Goal: Find specific page/section: Find specific page/section

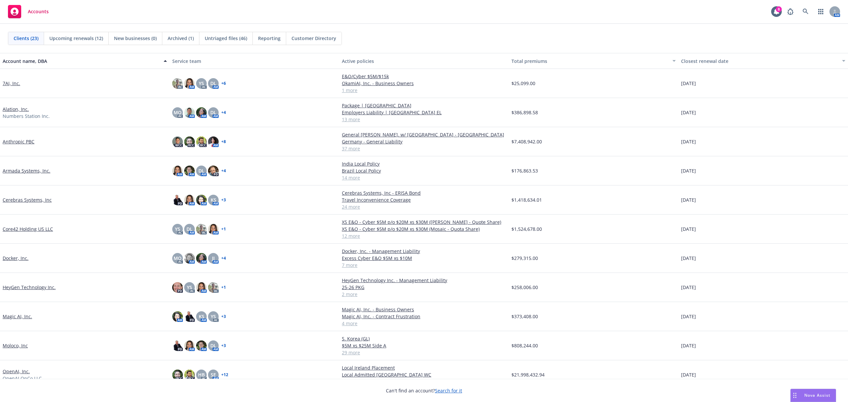
click at [11, 140] on link "Anthropic PBC" at bounding box center [19, 141] width 32 height 7
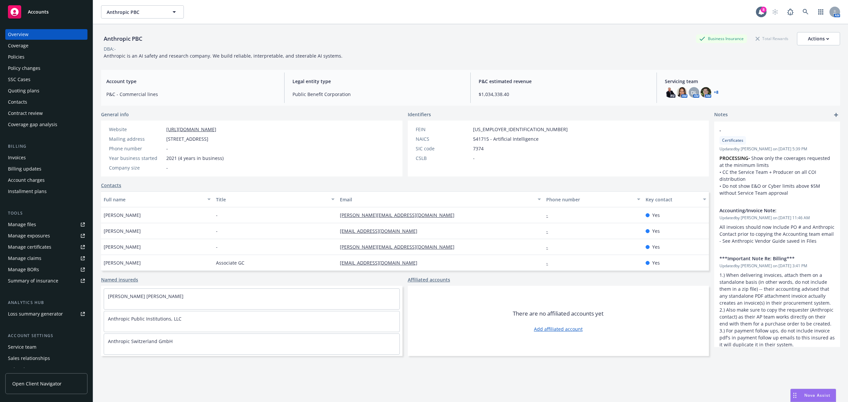
click at [44, 55] on div "Policies" at bounding box center [46, 57] width 77 height 11
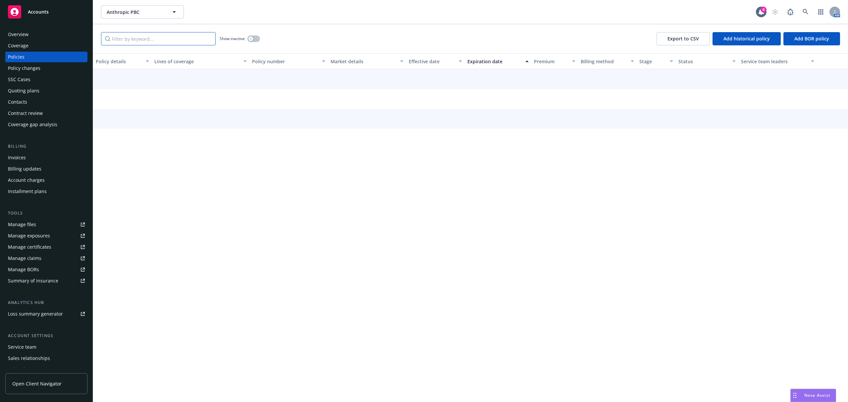
click at [167, 39] on input "Filter by keyword..." at bounding box center [158, 38] width 115 height 13
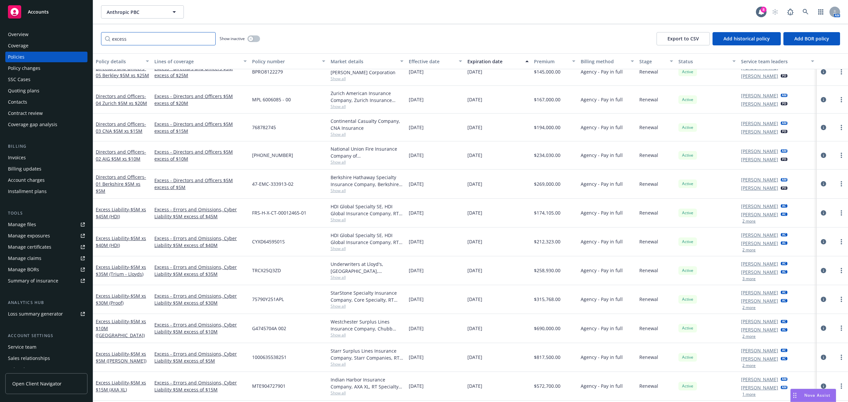
scroll to position [172, 0]
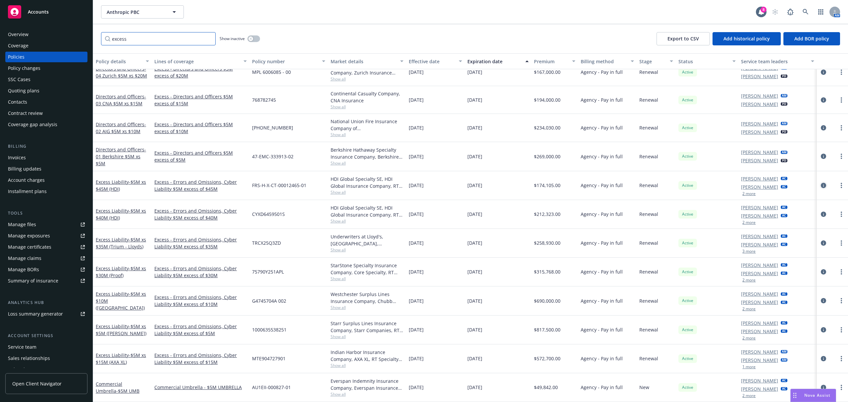
type input "excess"
click at [821, 183] on icon "circleInformation" at bounding box center [823, 185] width 5 height 5
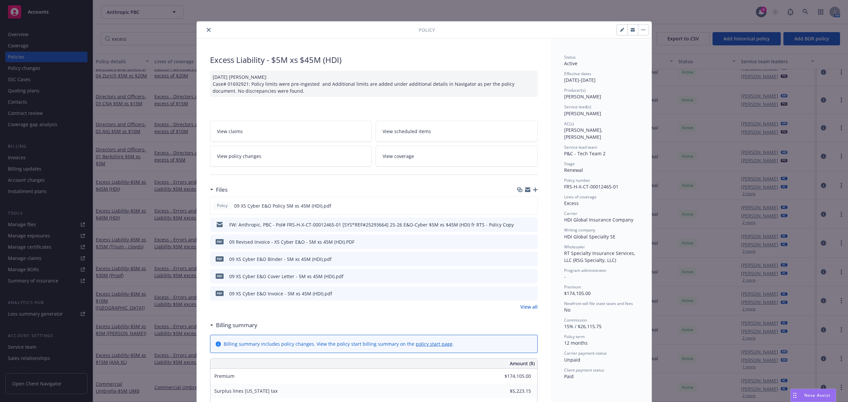
click at [205, 32] on button "close" at bounding box center [209, 30] width 8 height 8
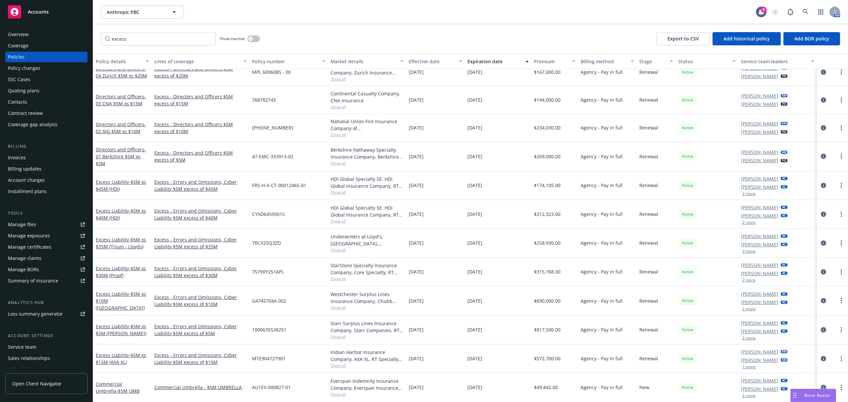
click at [821, 327] on icon "circleInformation" at bounding box center [823, 329] width 5 height 5
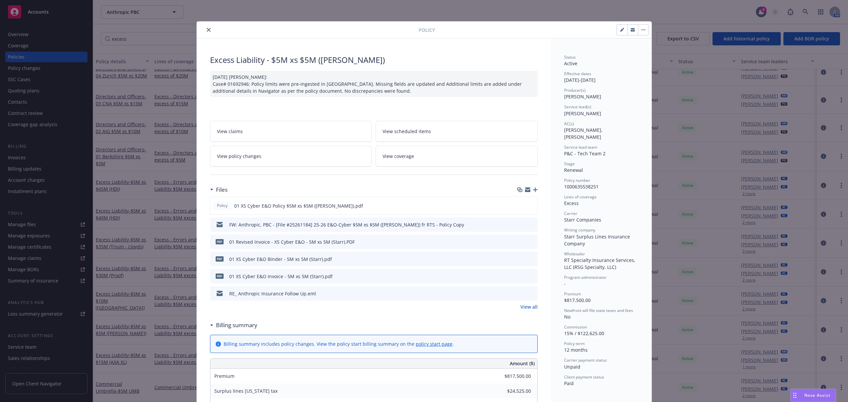
click at [207, 29] on icon "close" at bounding box center [209, 30] width 4 height 4
click at [207, 30] on icon "close" at bounding box center [209, 30] width 4 height 4
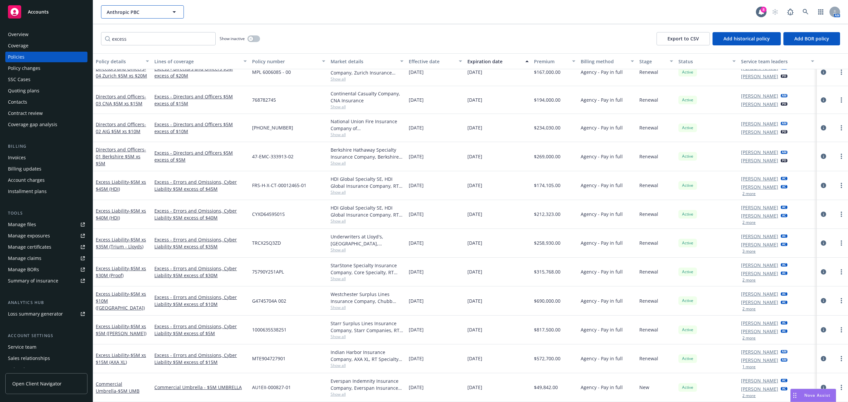
click at [169, 12] on button "Anthropic PBC" at bounding box center [142, 11] width 83 height 13
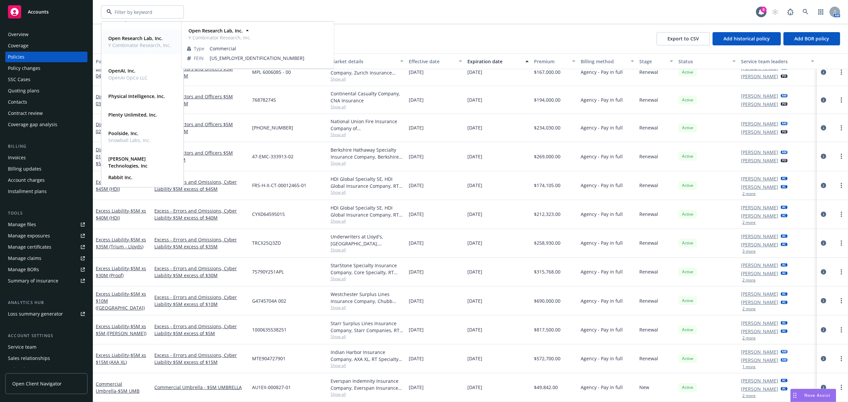
scroll to position [186, 0]
click at [139, 94] on strong "Physical Intelligence, Inc." at bounding box center [136, 95] width 57 height 6
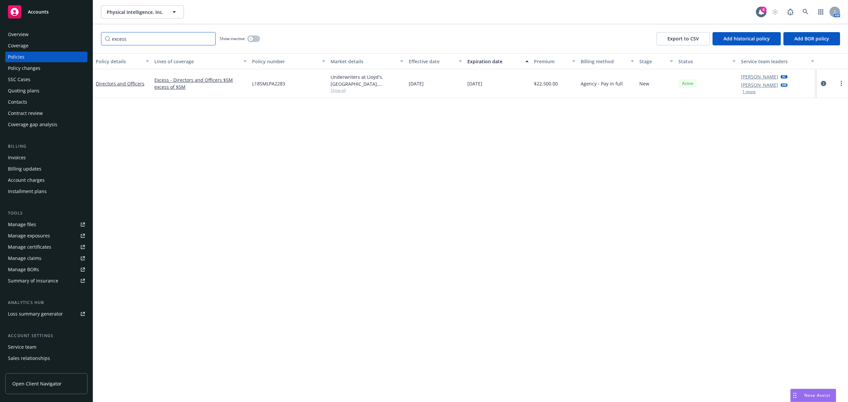
click at [208, 41] on input "excess" at bounding box center [158, 38] width 115 height 13
click at [207, 39] on input "excess" at bounding box center [158, 38] width 115 height 13
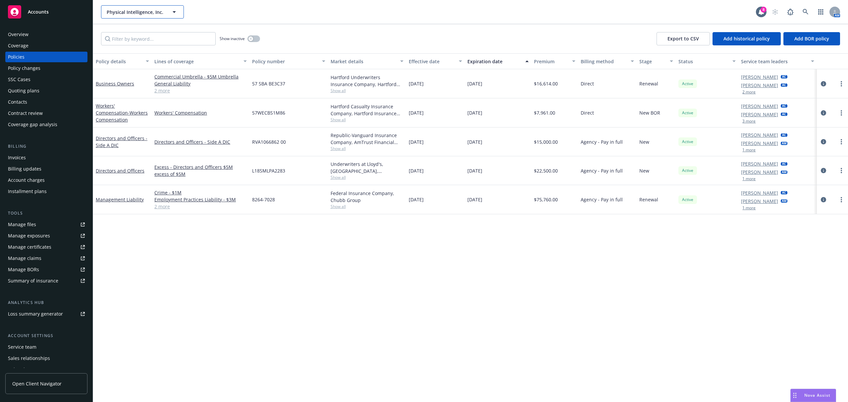
click at [123, 14] on span "Physical Intelligence, Inc." at bounding box center [135, 12] width 57 height 7
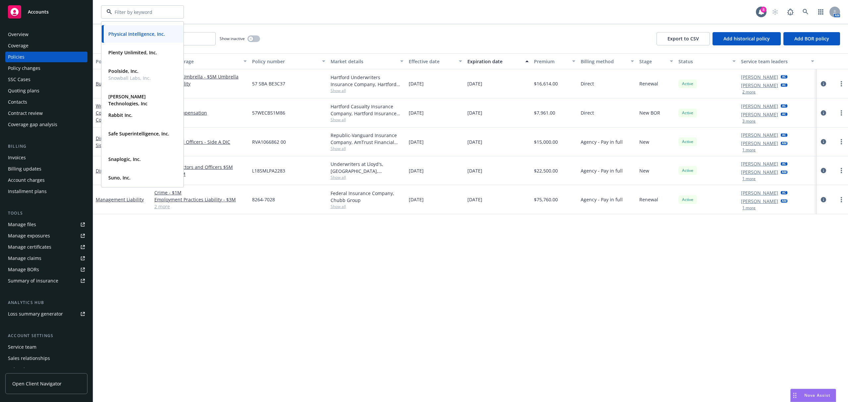
scroll to position [284, 0]
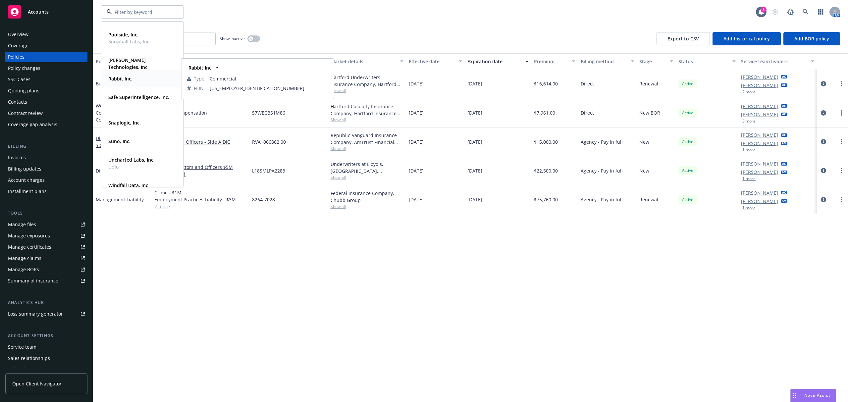
drag, startPoint x: 143, startPoint y: 69, endPoint x: 139, endPoint y: 76, distance: 8.2
click at [139, 76] on div "Rabbit Inc. Type Commercial FEIN [US_EMPLOYER_IDENTIFICATION_NUMBER]" at bounding box center [142, 79] width 82 height 18
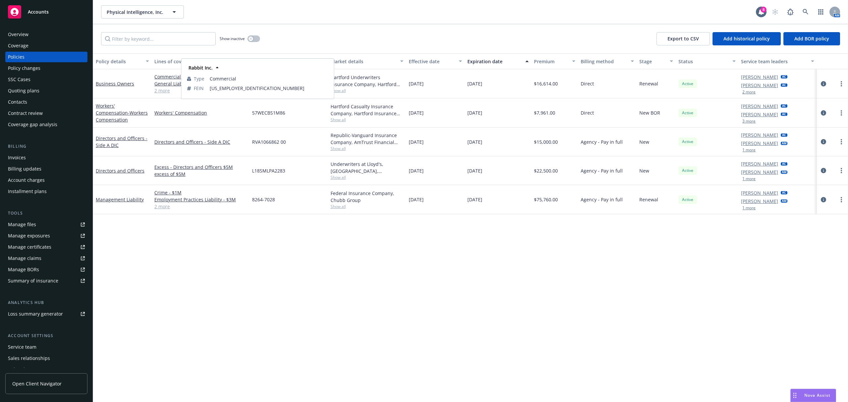
click at [139, 76] on div "Rabbit Inc." at bounding box center [143, 78] width 74 height 10
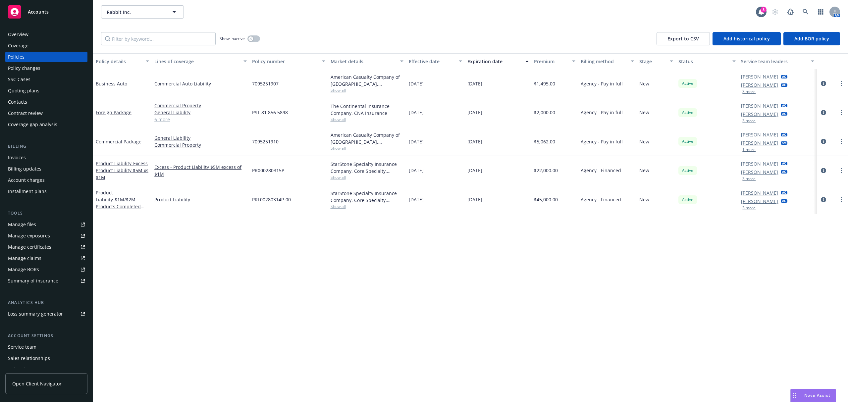
click at [31, 158] on div "Invoices" at bounding box center [46, 157] width 77 height 11
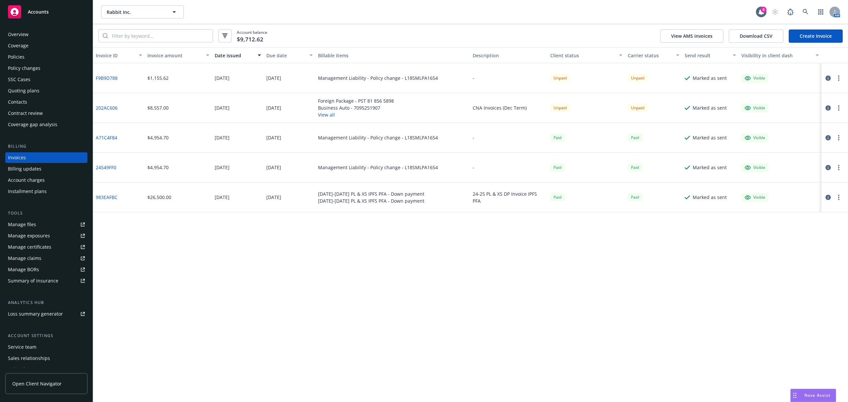
click at [318, 117] on button "View all" at bounding box center [356, 114] width 76 height 7
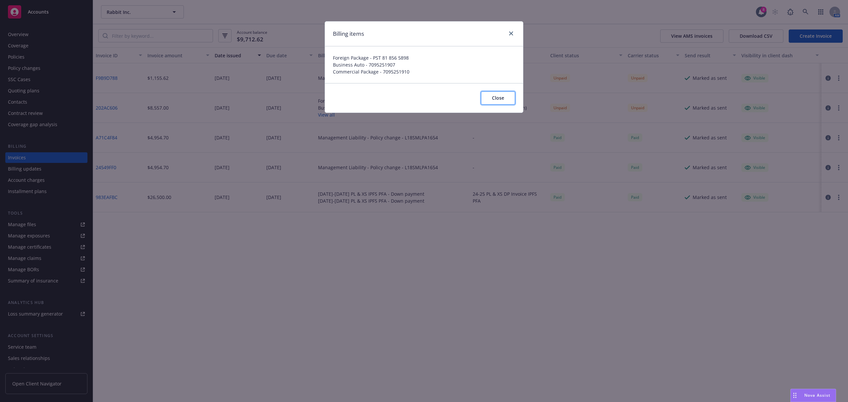
click at [497, 95] on button "Close" at bounding box center [498, 97] width 34 height 13
